Goal: Transaction & Acquisition: Purchase product/service

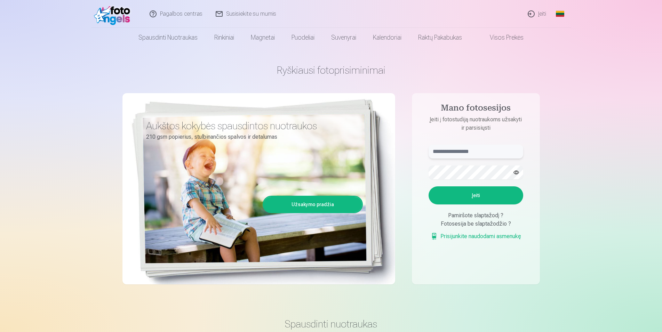
click at [450, 146] on input "text" at bounding box center [475, 152] width 95 height 14
type input "**********"
click at [428, 186] on button "Įeiti" at bounding box center [475, 195] width 95 height 18
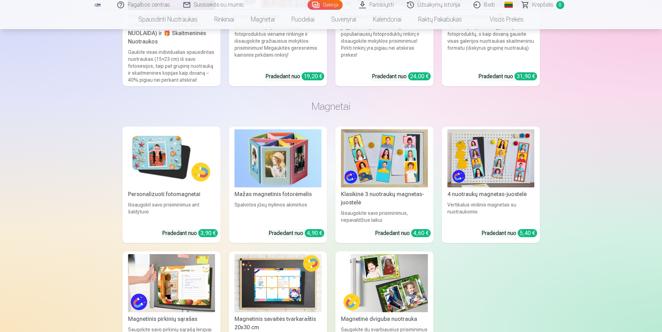
scroll to position [6485, 0]
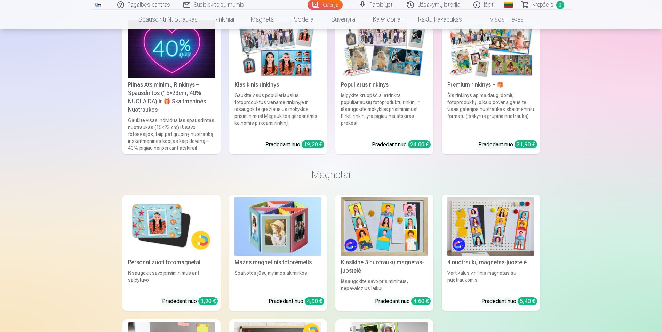
click at [152, 225] on img at bounding box center [171, 226] width 87 height 58
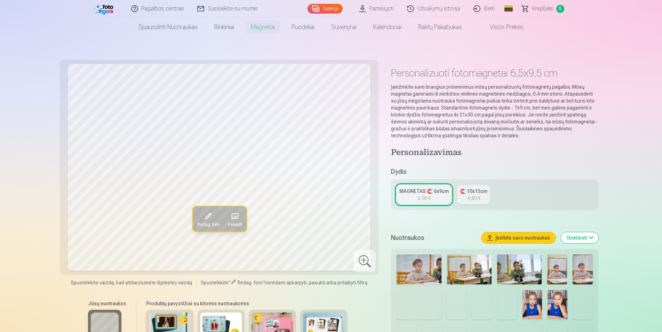
scroll to position [35, 0]
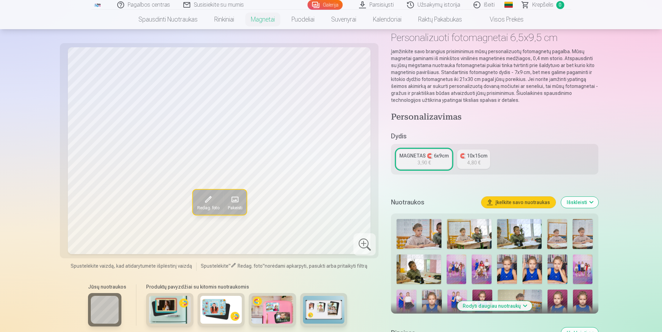
click at [454, 267] on img at bounding box center [456, 269] width 20 height 30
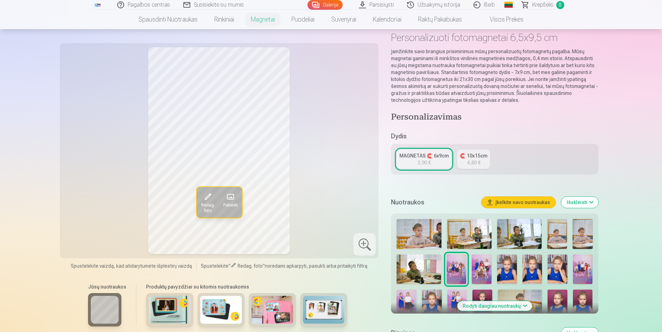
click at [516, 266] on img at bounding box center [507, 269] width 20 height 30
click at [532, 266] on img at bounding box center [532, 269] width 20 height 30
click at [557, 270] on img at bounding box center [557, 269] width 20 height 30
click at [554, 239] on img at bounding box center [557, 234] width 20 height 30
click at [578, 243] on img at bounding box center [582, 234] width 20 height 30
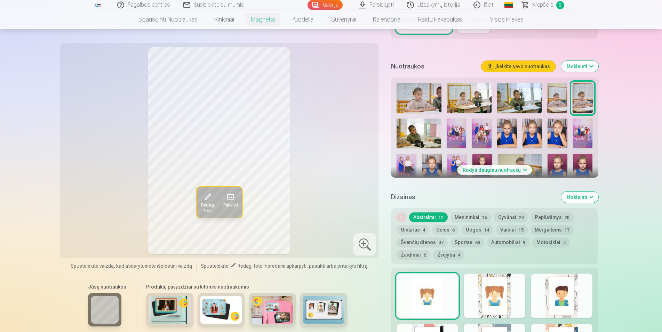
scroll to position [177, 0]
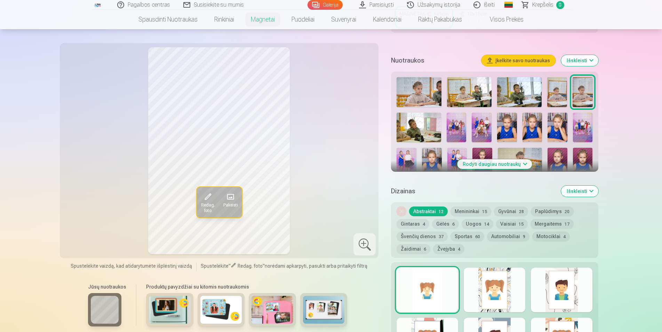
click at [499, 166] on button "Rodyti daugiau nuotraukų" at bounding box center [494, 164] width 75 height 10
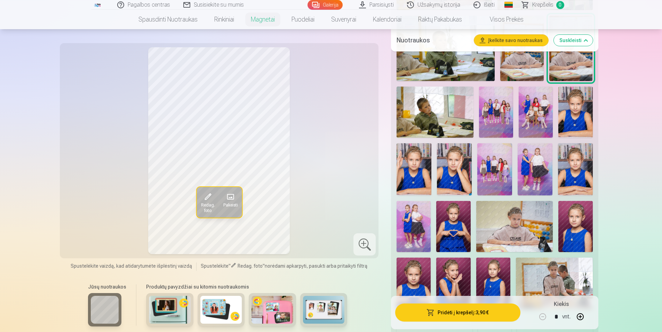
scroll to position [319, 0]
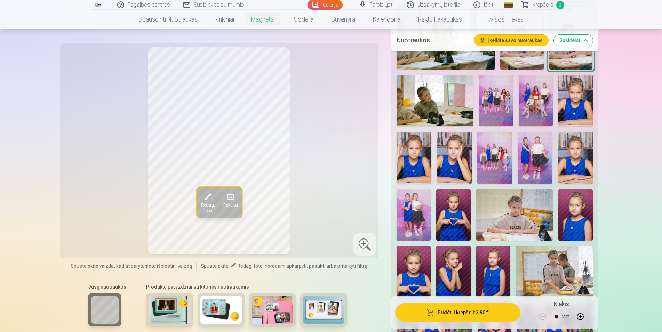
click at [442, 111] on img at bounding box center [434, 100] width 77 height 51
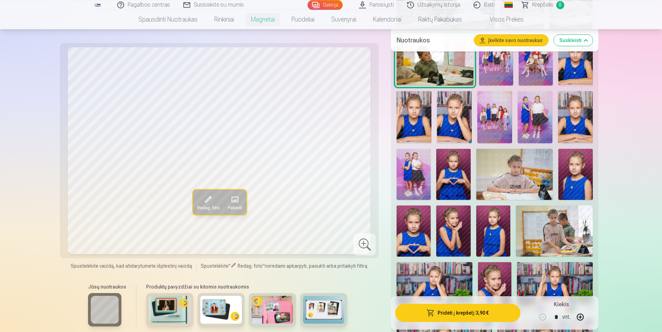
scroll to position [426, 0]
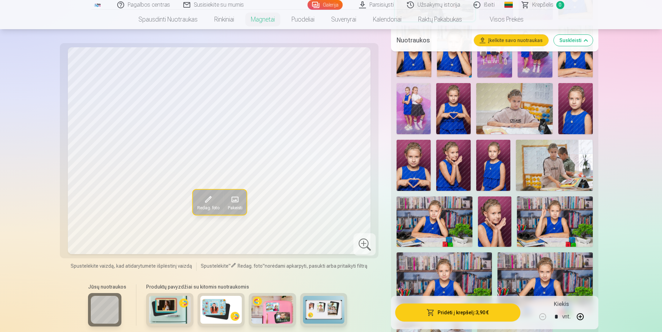
click at [455, 110] on img at bounding box center [453, 108] width 34 height 51
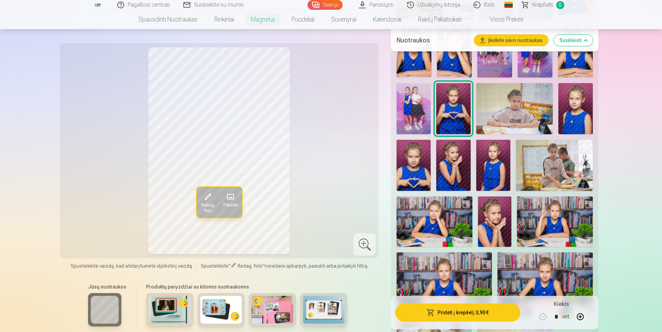
click at [537, 160] on img at bounding box center [554, 165] width 77 height 51
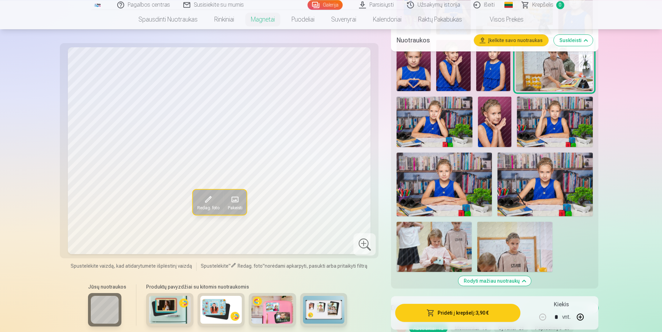
scroll to position [496, 0]
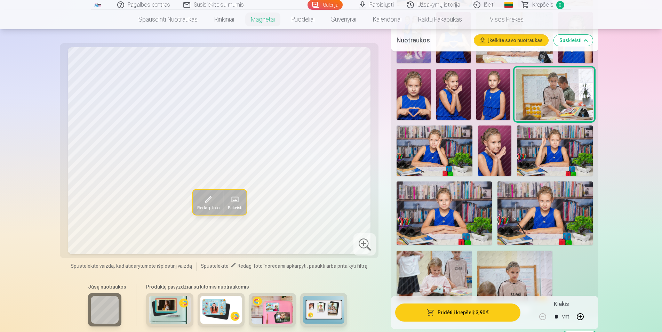
click at [442, 100] on img at bounding box center [453, 94] width 34 height 51
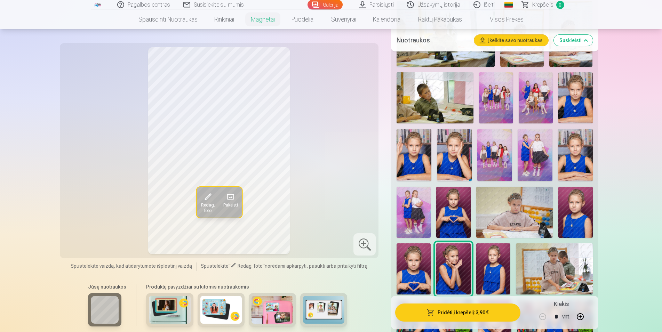
scroll to position [319, 0]
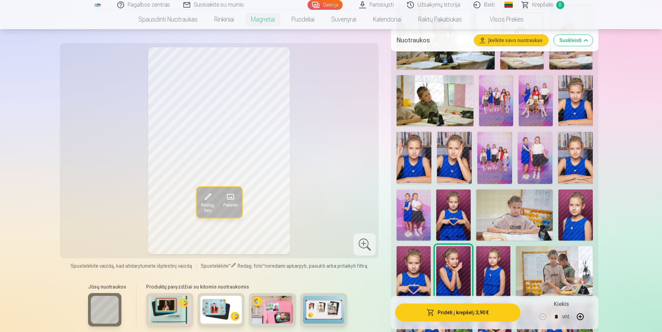
click at [417, 213] on img at bounding box center [413, 214] width 34 height 51
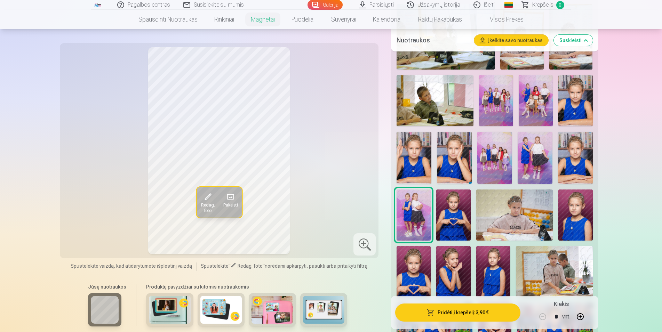
click at [445, 213] on img at bounding box center [453, 214] width 34 height 51
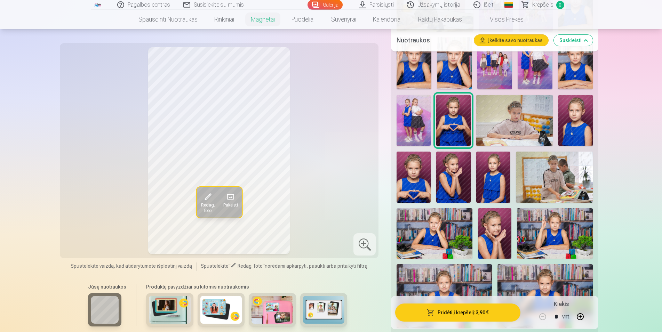
scroll to position [426, 0]
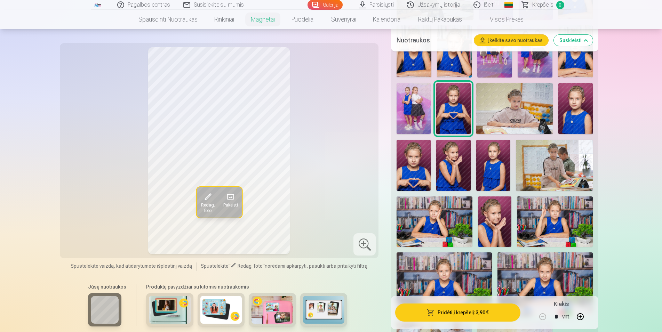
click at [445, 213] on img at bounding box center [433, 221] width 75 height 50
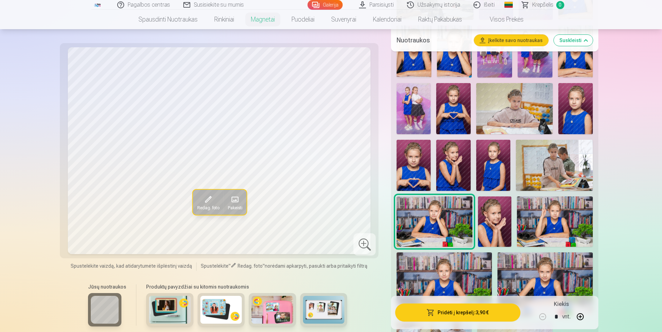
click at [489, 219] on img at bounding box center [495, 221] width 34 height 50
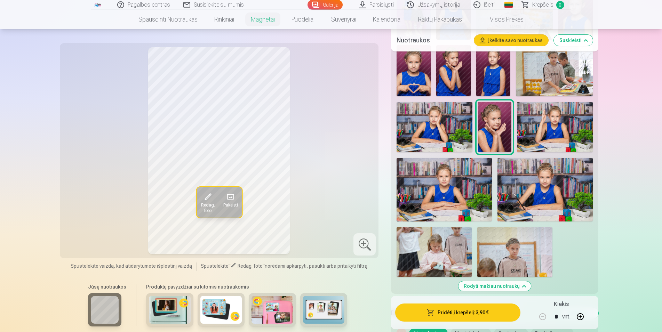
scroll to position [532, 0]
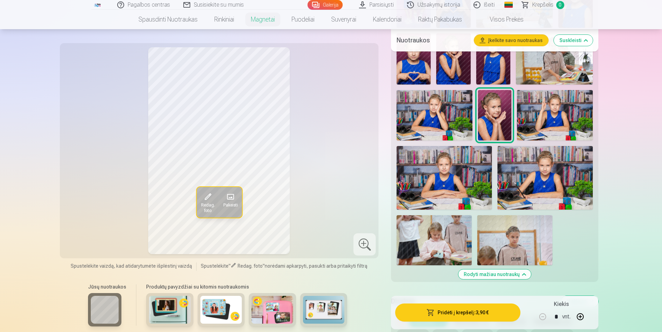
click at [501, 231] on img at bounding box center [514, 240] width 75 height 50
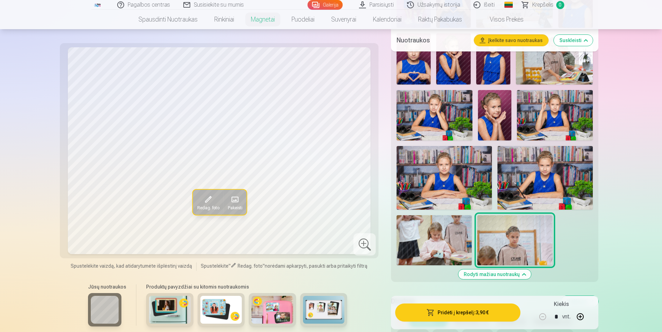
click at [434, 222] on img at bounding box center [433, 240] width 75 height 50
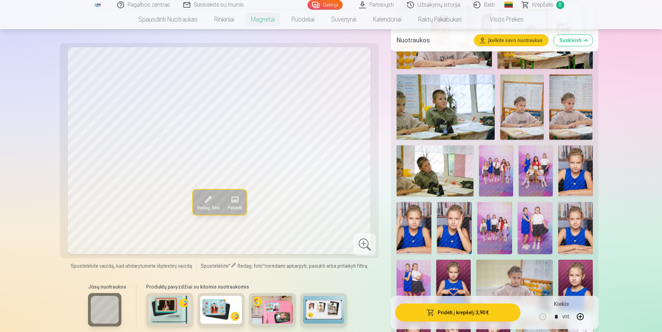
scroll to position [248, 0]
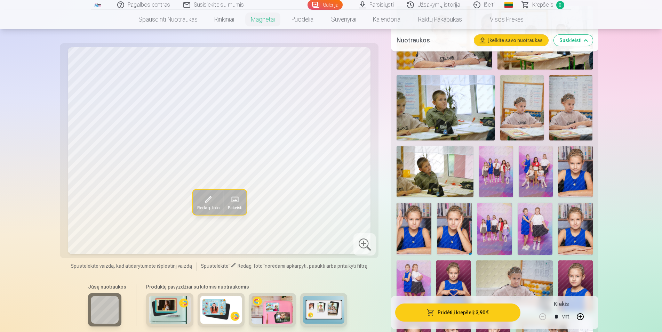
click at [551, 177] on img at bounding box center [535, 171] width 34 height 51
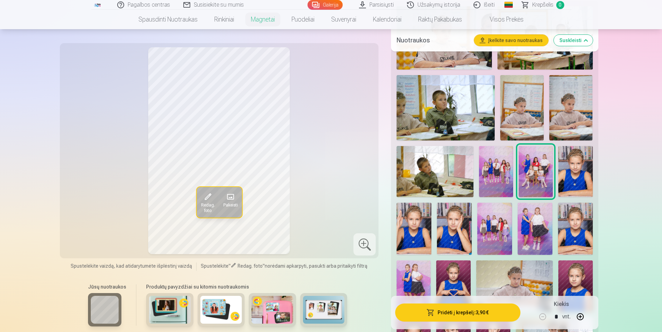
click at [499, 183] on img at bounding box center [496, 171] width 34 height 51
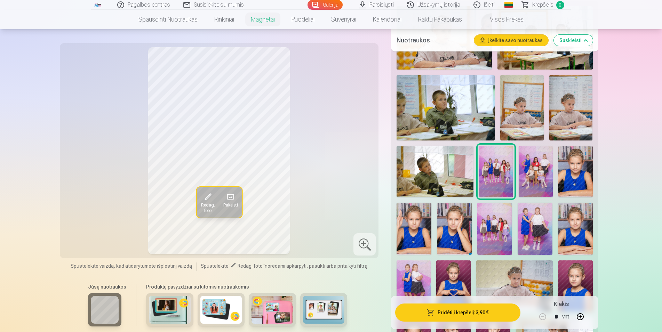
click at [497, 227] on img at bounding box center [494, 229] width 35 height 52
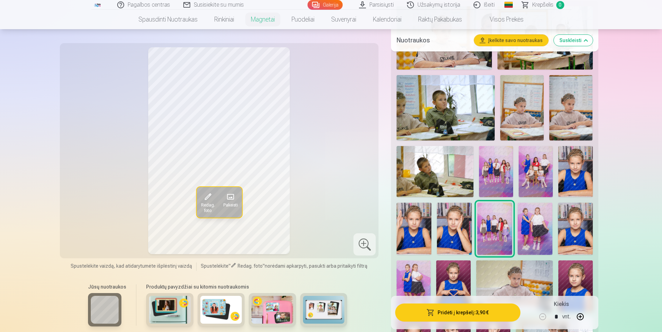
click at [533, 227] on img at bounding box center [534, 229] width 35 height 52
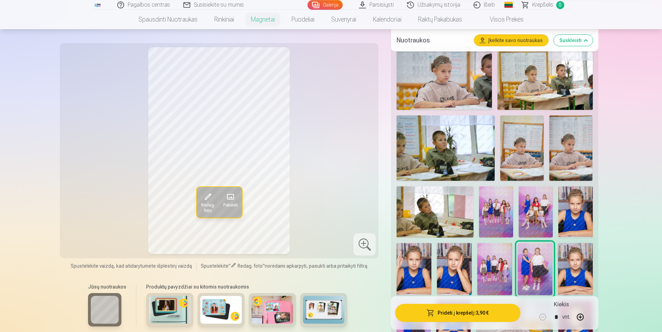
scroll to position [177, 0]
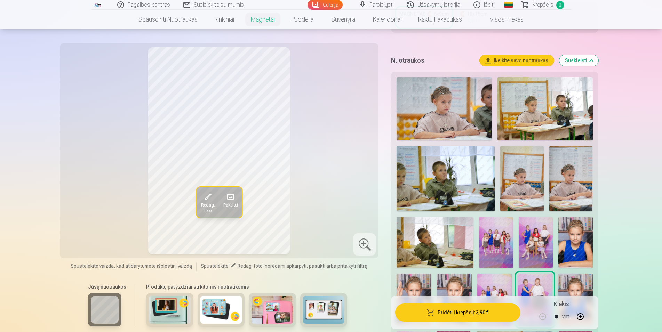
click at [569, 242] on img at bounding box center [575, 242] width 34 height 51
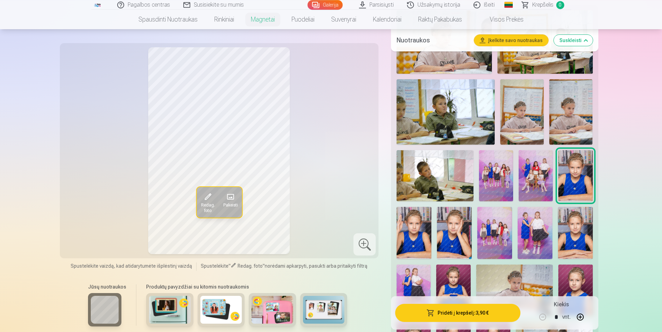
scroll to position [248, 0]
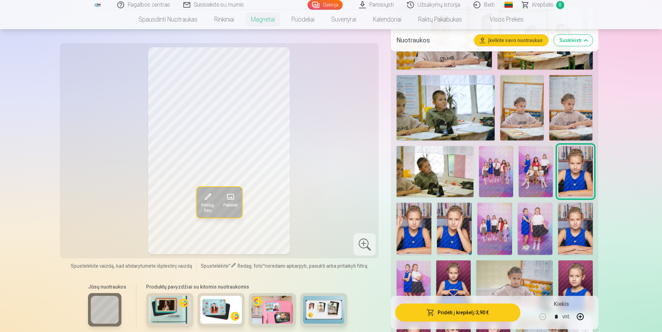
click at [413, 270] on img at bounding box center [413, 285] width 34 height 51
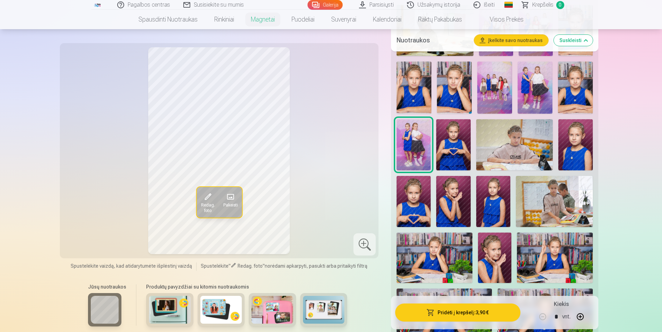
scroll to position [390, 0]
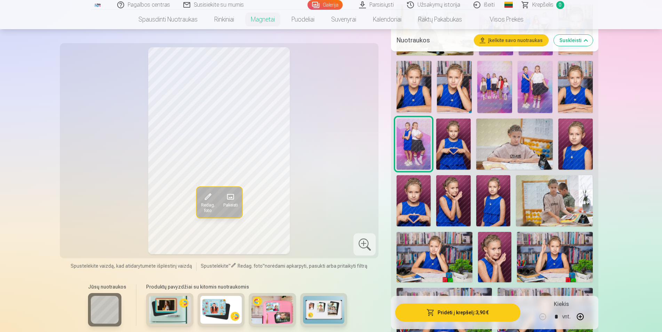
click at [452, 193] on img at bounding box center [453, 200] width 34 height 51
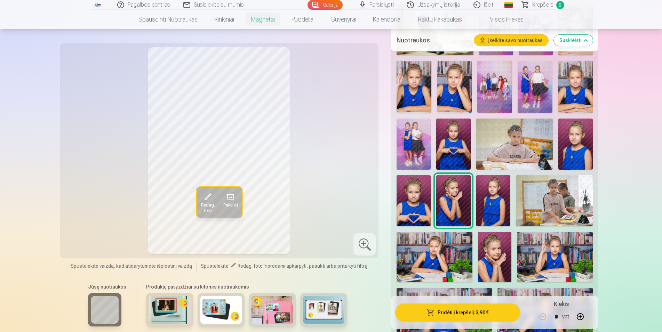
click at [504, 250] on img at bounding box center [495, 257] width 34 height 50
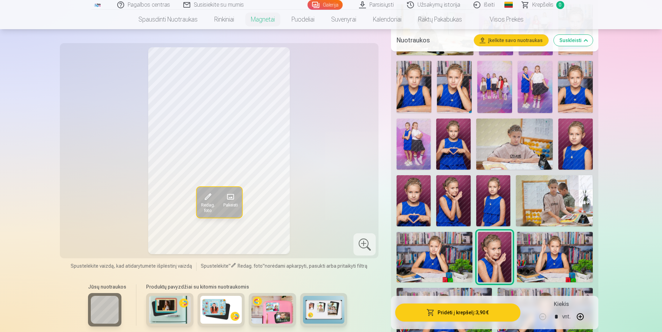
click at [454, 197] on img at bounding box center [453, 200] width 34 height 51
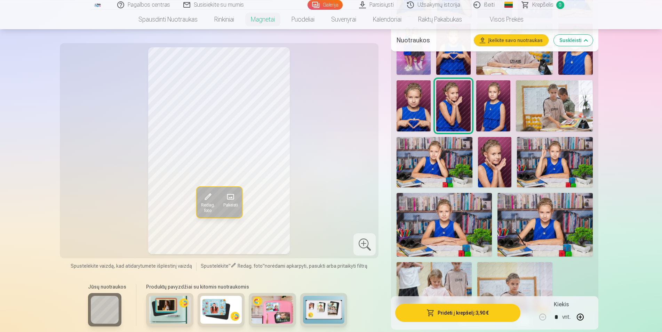
scroll to position [496, 0]
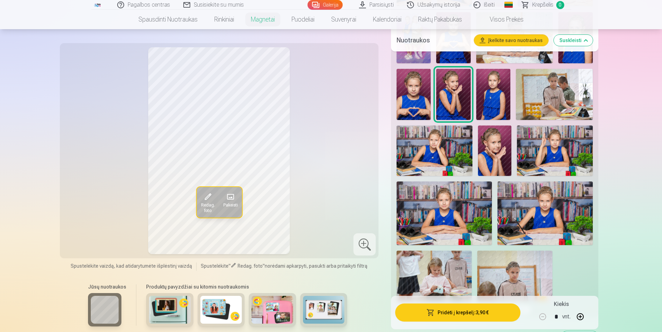
click at [476, 210] on img at bounding box center [443, 212] width 95 height 63
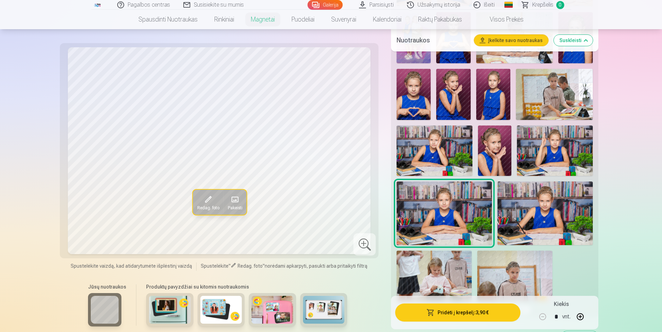
click at [512, 213] on img at bounding box center [544, 212] width 95 height 63
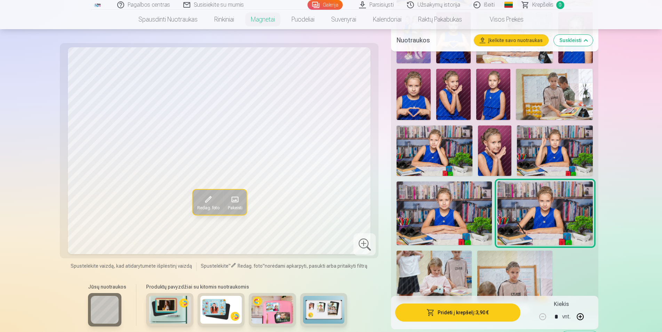
click at [548, 154] on img at bounding box center [554, 150] width 75 height 50
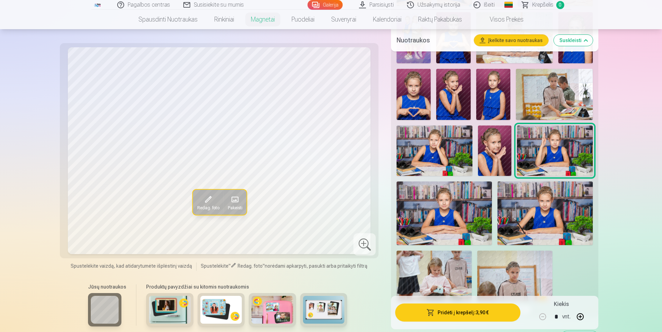
click at [445, 157] on img at bounding box center [433, 150] width 75 height 50
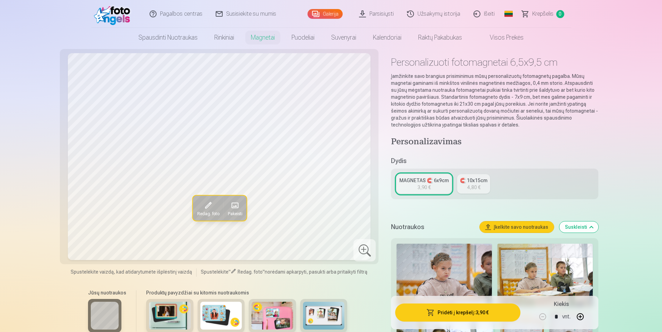
scroll to position [0, 0]
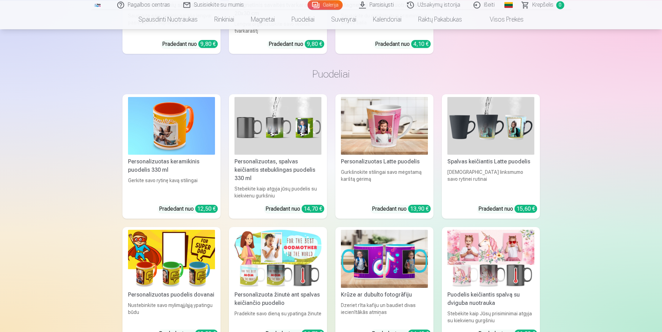
scroll to position [6879, 0]
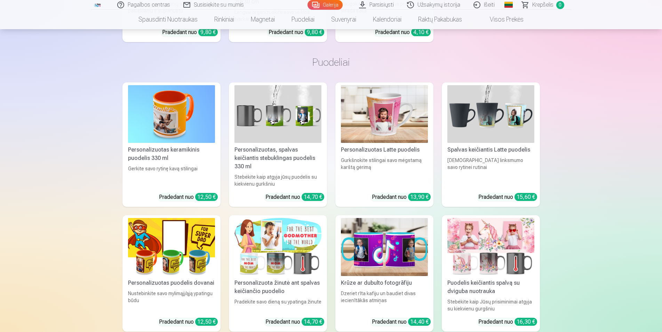
click at [291, 131] on img at bounding box center [277, 114] width 87 height 58
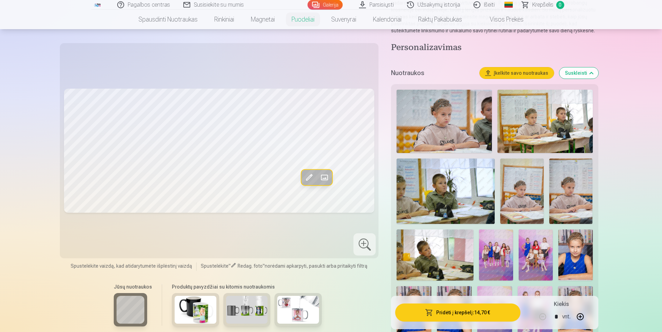
scroll to position [142, 0]
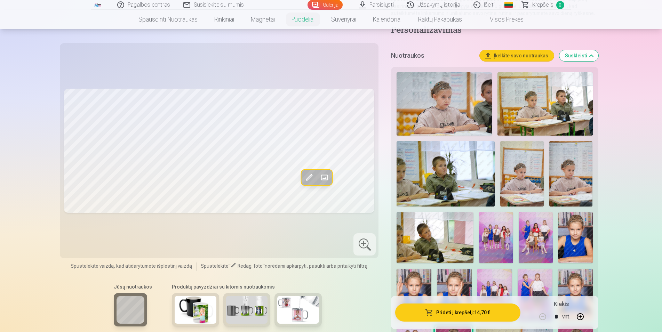
click at [298, 314] on img at bounding box center [298, 310] width 42 height 28
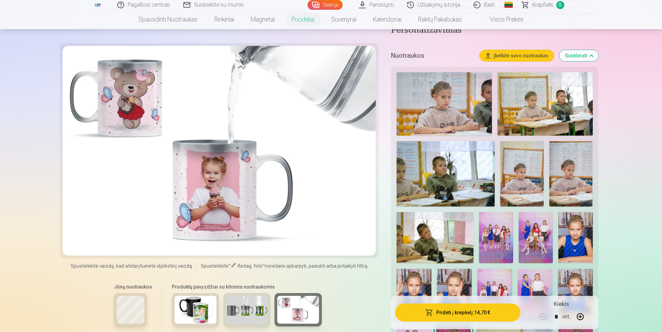
click at [249, 309] on img at bounding box center [247, 310] width 42 height 28
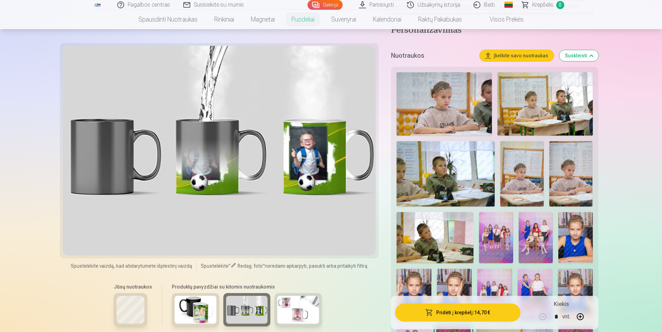
click at [184, 311] on img at bounding box center [196, 310] width 42 height 28
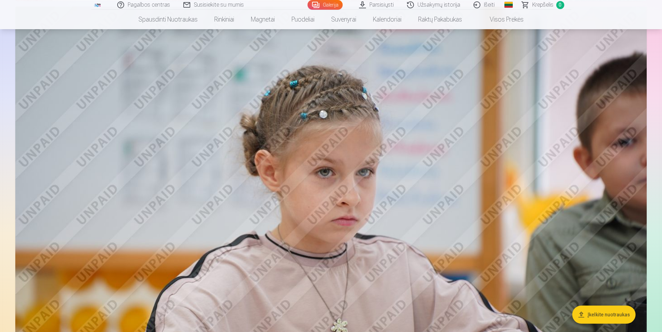
scroll to position [390, 0]
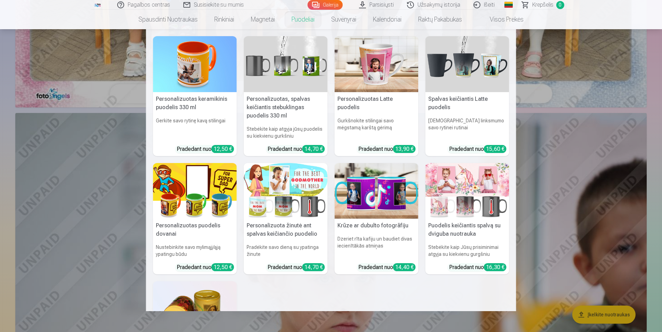
click at [299, 21] on link "Puodeliai" at bounding box center [303, 19] width 40 height 19
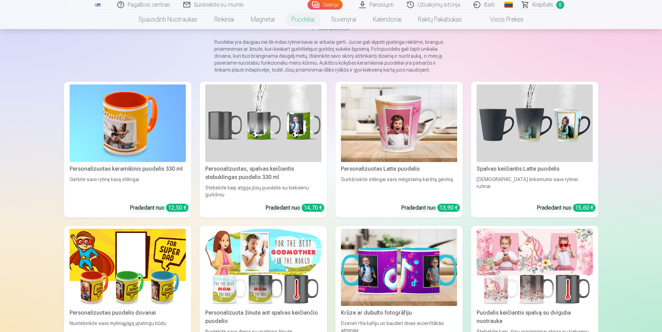
scroll to position [71, 0]
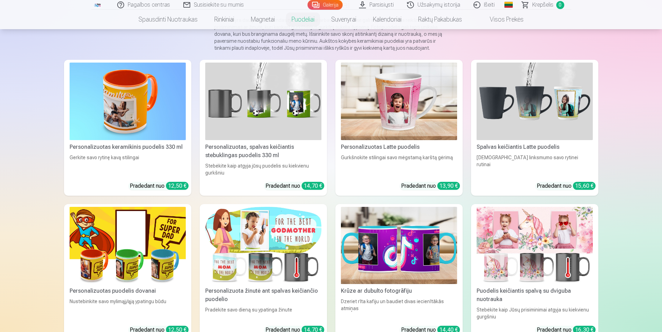
click at [528, 104] on img at bounding box center [534, 102] width 116 height 78
